Goal: Information Seeking & Learning: Check status

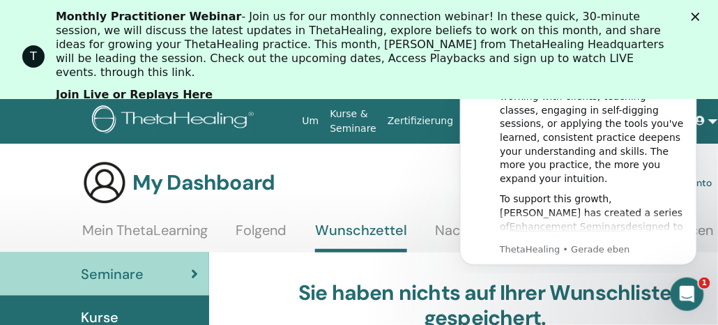
click at [97, 277] on span "Seminare" at bounding box center [112, 273] width 63 height 21
click at [697, 292] on div "Intercom-Nachrichtendienst öffnen" at bounding box center [684, 292] width 46 height 46
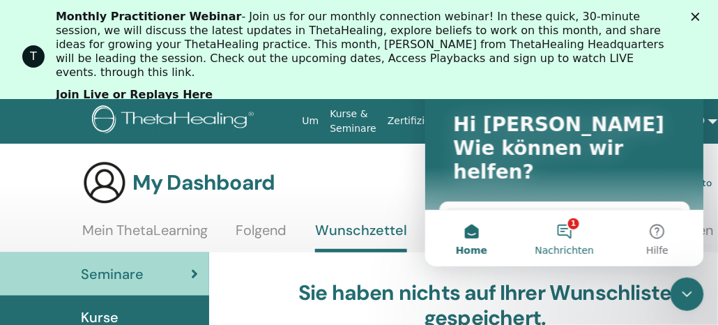
click at [575, 232] on button "1 Nachrichten" at bounding box center [563, 238] width 93 height 56
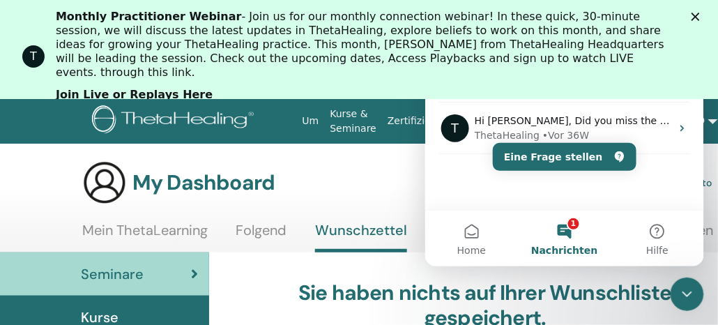
click at [338, 193] on div "My Dashboard Praktiker Dashboard Mein Konto" at bounding box center [397, 182] width 630 height 45
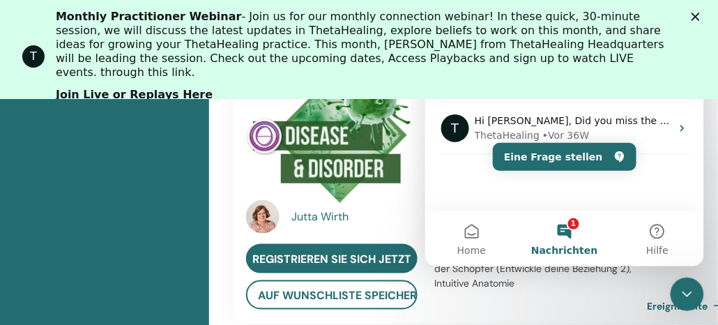
scroll to position [657, 0]
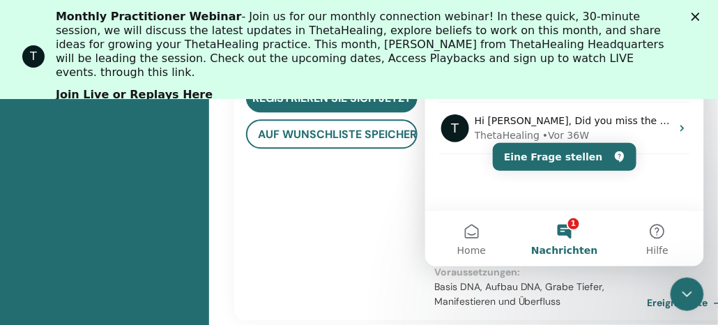
click at [699, 17] on polygon "Schließen" at bounding box center [695, 17] width 8 height 8
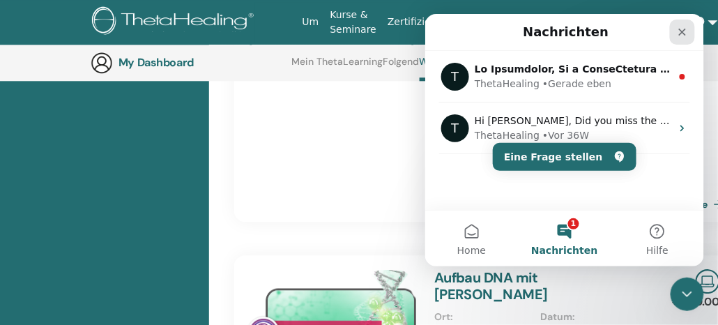
click at [687, 34] on div "Schließen" at bounding box center [681, 31] width 25 height 25
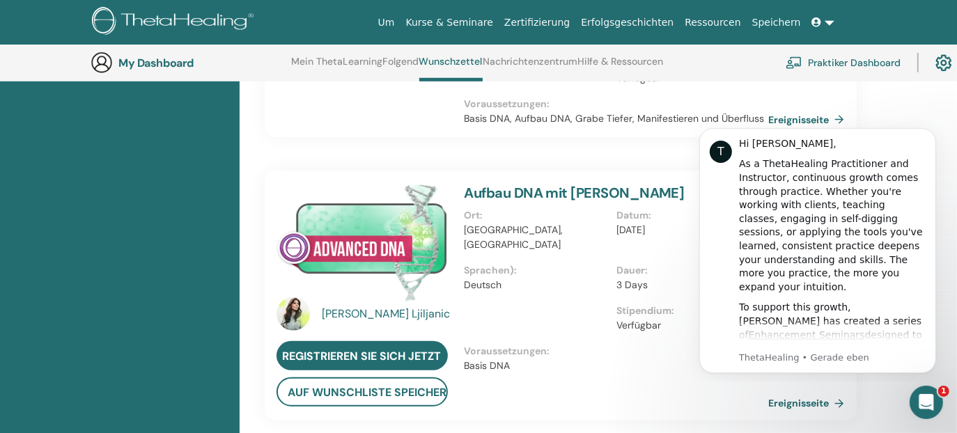
scroll to position [619, 0]
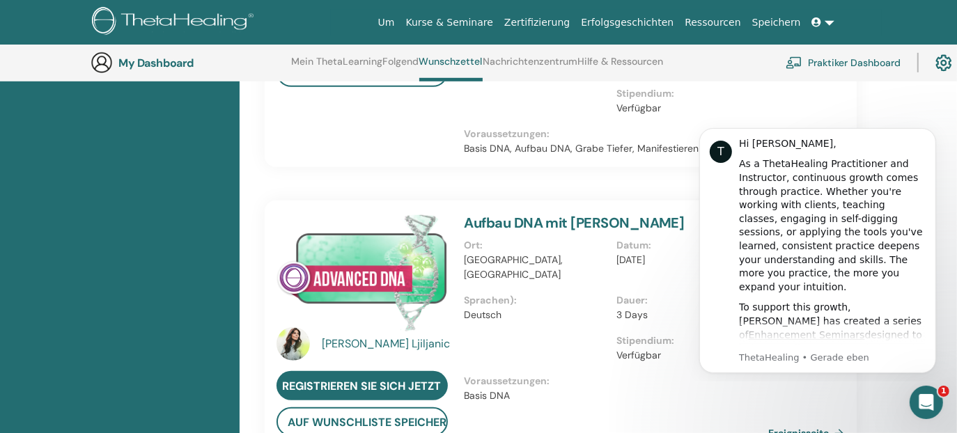
click at [152, 57] on h3 "My Dashboard" at bounding box center [187, 62] width 139 height 13
click at [105, 65] on img at bounding box center [102, 63] width 22 height 22
click at [558, 22] on link "Zertifizierung" at bounding box center [537, 23] width 77 height 26
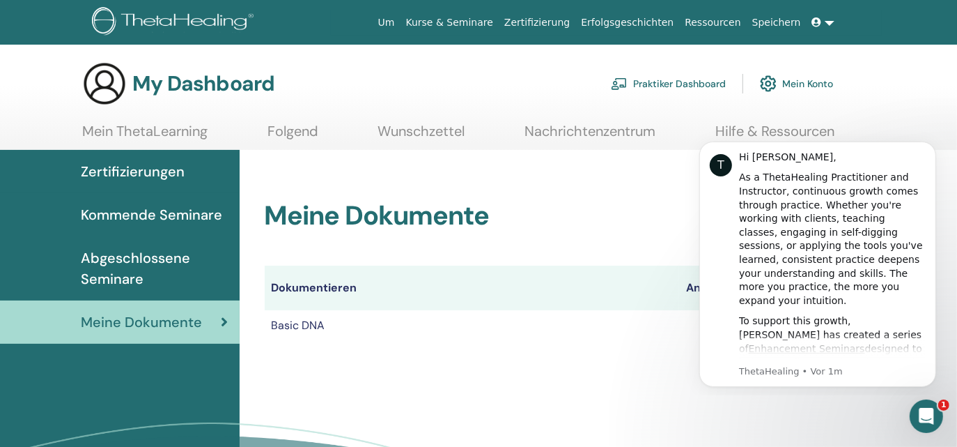
click at [835, 412] on div "Meine Dokumente Dokumentieren Anleitungen Zertifikate Basic DNA Zertifikat" at bounding box center [599, 356] width 718 height 412
click at [293, 323] on td "Basic DNA" at bounding box center [472, 325] width 414 height 31
click at [929, 143] on icon "Dismiss notification" at bounding box center [931, 144] width 5 height 5
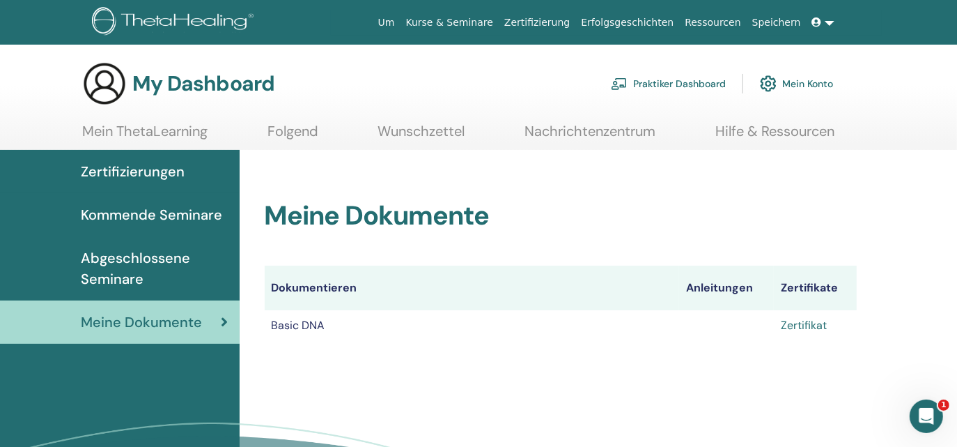
click at [796, 323] on link "Zertifikat" at bounding box center [804, 325] width 46 height 15
click at [162, 261] on span "Abgeschlossene Seminare" at bounding box center [155, 268] width 148 height 42
click at [607, 132] on link "Nachrichtenzentrum" at bounding box center [590, 136] width 131 height 27
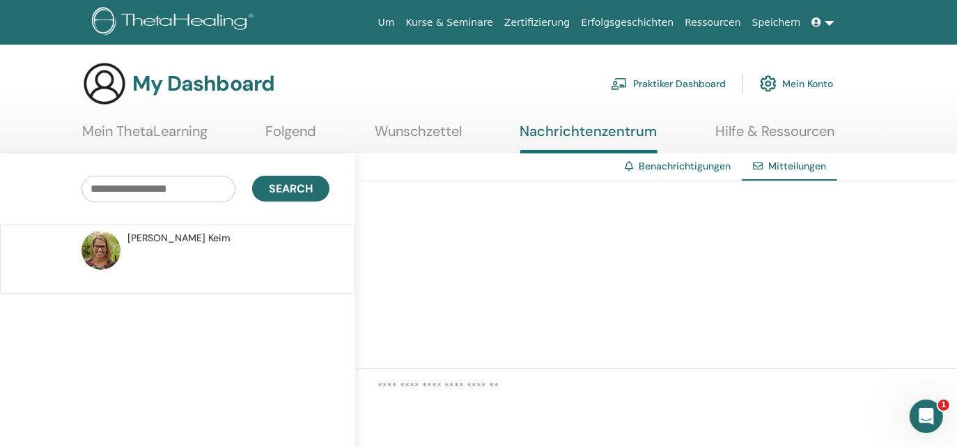
click at [105, 245] on img at bounding box center [101, 250] width 39 height 39
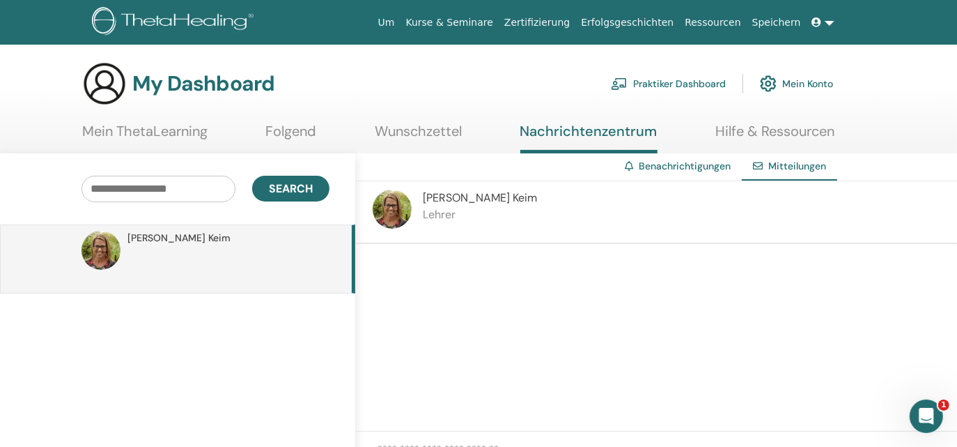
click at [780, 166] on span "Mitteilungen" at bounding box center [797, 166] width 58 height 13
